Goal: Book appointment/travel/reservation

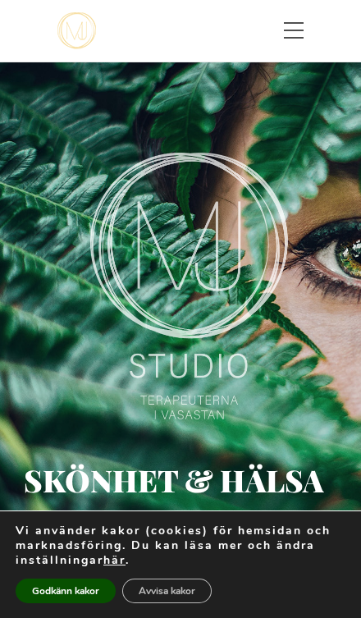
click at [66, 590] on button "Godkänn kakor" at bounding box center [66, 591] width 100 height 25
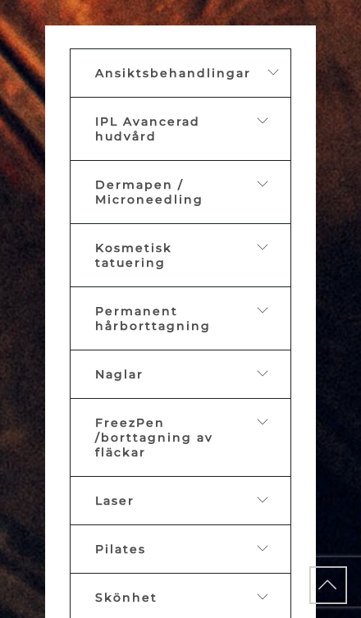
scroll to position [1195, 0]
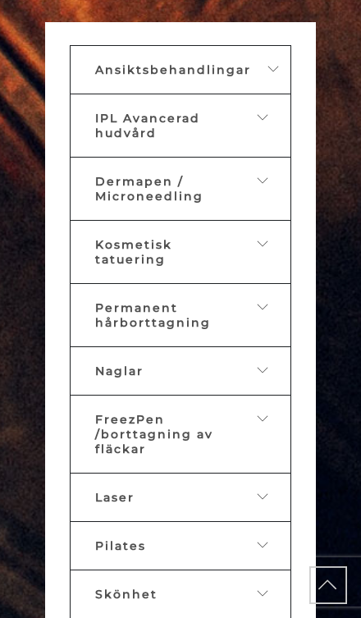
click at [271, 94] on link "Ansiktsbehandlingar" at bounding box center [181, 69] width 222 height 49
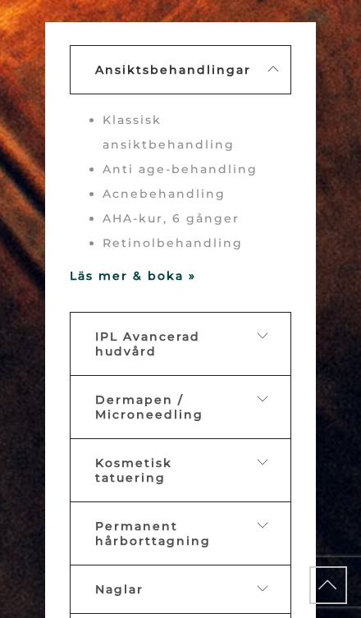
click at [194, 206] on li "Acnebehandling" at bounding box center [197, 193] width 189 height 25
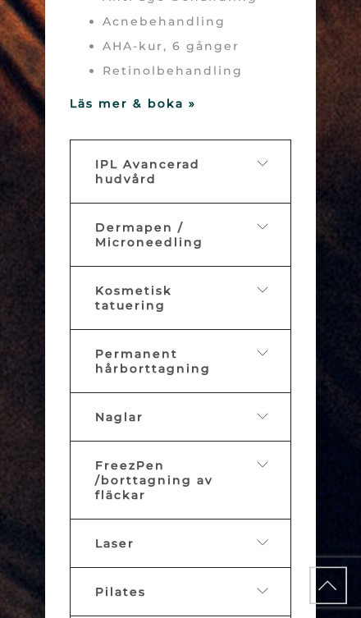
scroll to position [1339, 0]
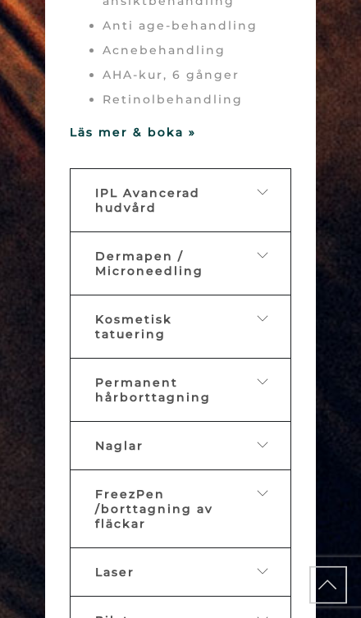
click at [155, 140] on strong "Läs mer & boka »" at bounding box center [133, 132] width 126 height 15
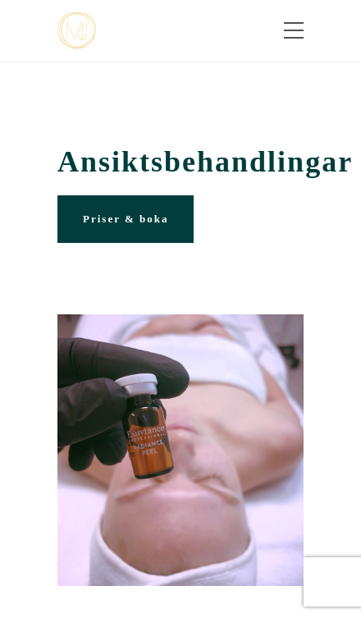
click at [163, 240] on link "Priser & boka" at bounding box center [125, 219] width 136 height 48
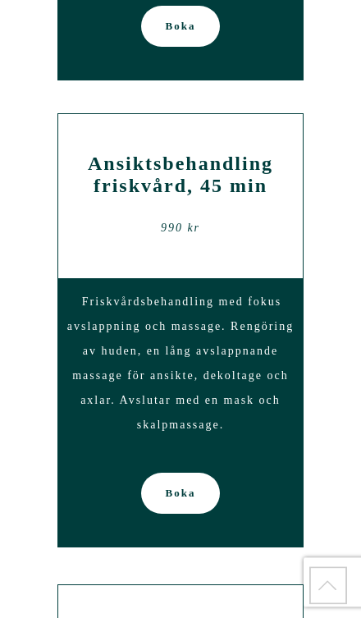
scroll to position [5733, 0]
click at [194, 473] on span "Boka" at bounding box center [181, 493] width 30 height 41
